Goal: Check status

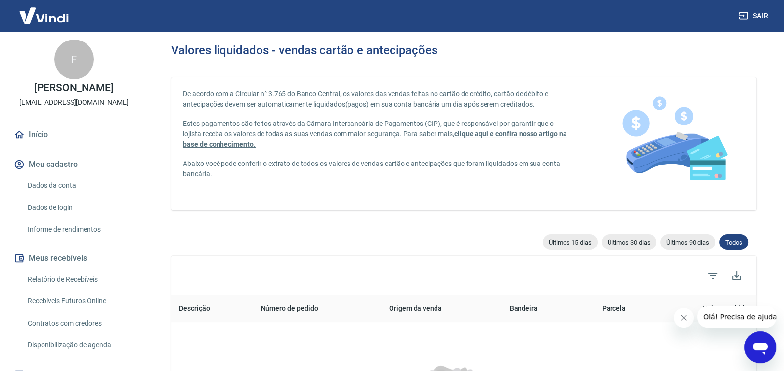
click at [57, 285] on link "Relatório de Recebíveis" at bounding box center [80, 279] width 112 height 20
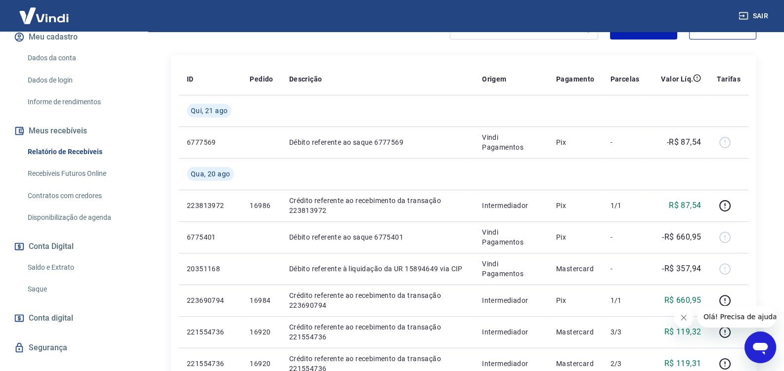
scroll to position [155, 0]
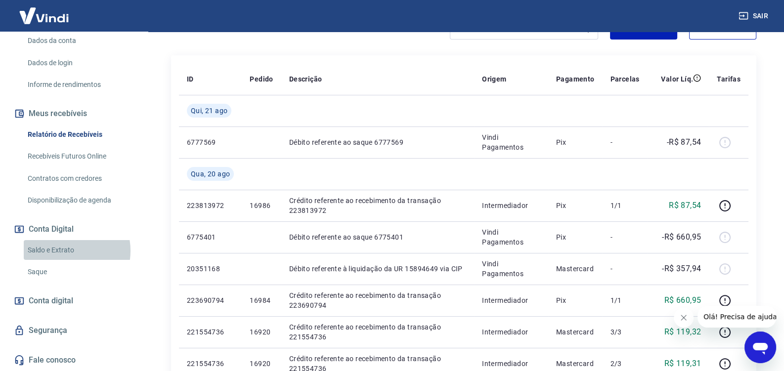
click at [62, 251] on link "Saldo e Extrato" at bounding box center [80, 250] width 112 height 20
